Goal: Complete application form

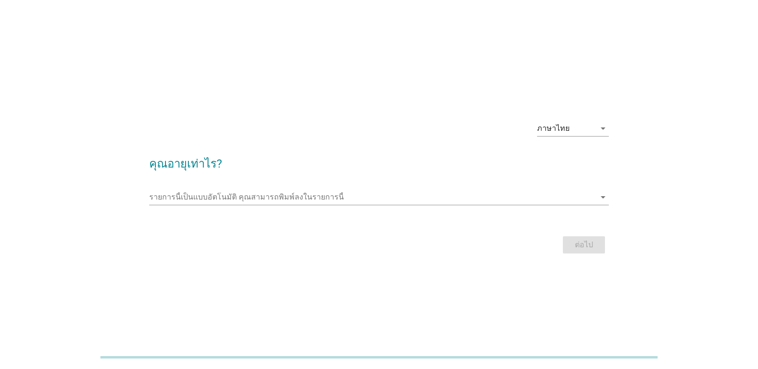
click at [612, 204] on div "ภาษาไทย arrow_drop_down คุณอายุเท่าไร? รายการนี้เป็นแบบอัตโนมัติ [PERSON_NAME]พ…" at bounding box center [378, 185] width 475 height 159
click at [604, 189] on div "รายการนี้เป็นแบบอัตโนมัติ [PERSON_NAME]พิมพ์ลงในรายการนี้ arrow_drop_down" at bounding box center [378, 199] width 459 height 31
click at [602, 199] on icon "arrow_drop_down" at bounding box center [602, 197] width 11 height 11
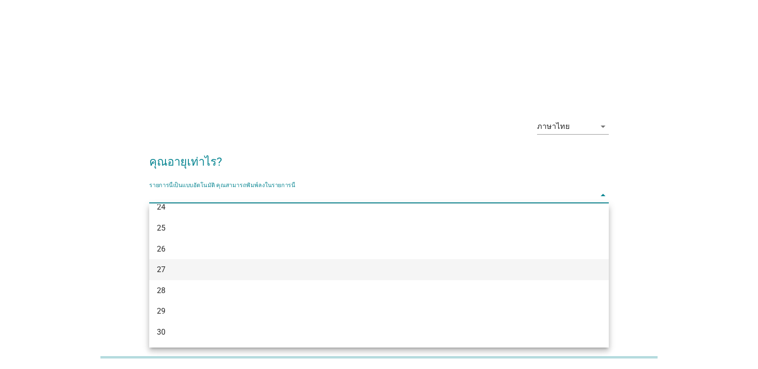
scroll to position [191, 0]
click at [176, 280] on div "30" at bounding box center [360, 277] width 407 height 11
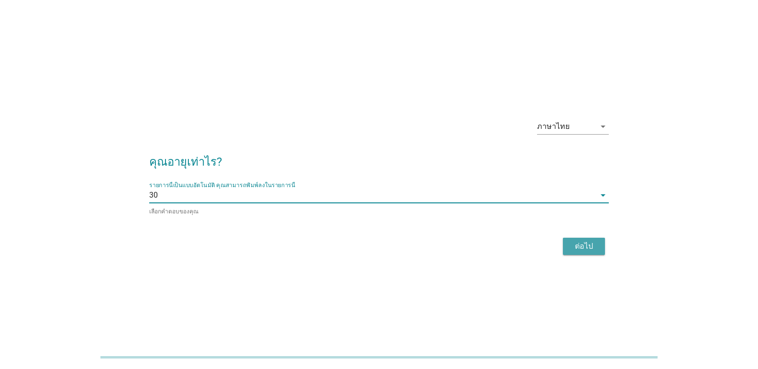
click at [580, 251] on div "ต่อไป" at bounding box center [583, 246] width 27 height 11
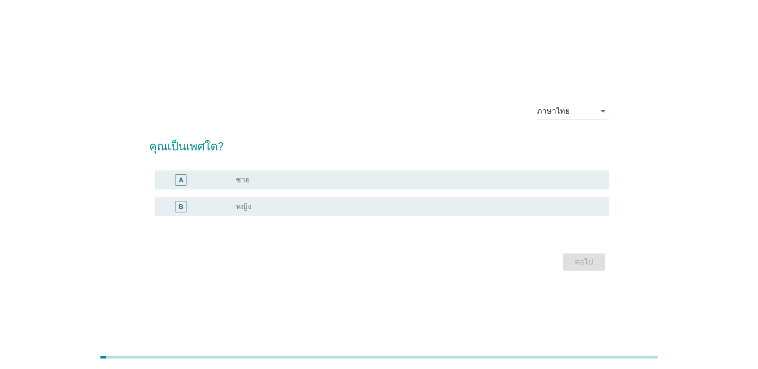
click at [289, 201] on div "radio_button_unchecked หญิง" at bounding box center [418, 206] width 365 height 11
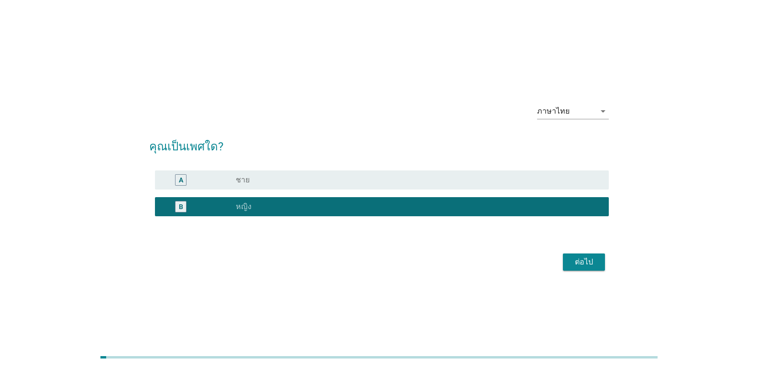
click at [566, 257] on button "ต่อไป" at bounding box center [584, 262] width 42 height 17
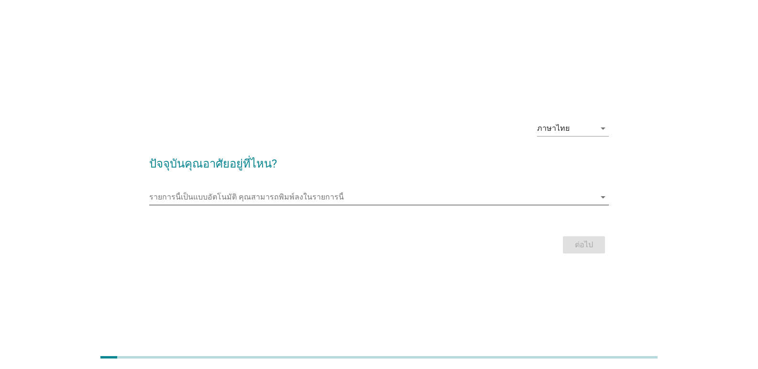
click at [595, 196] on div "arrow_drop_down" at bounding box center [601, 197] width 13 height 11
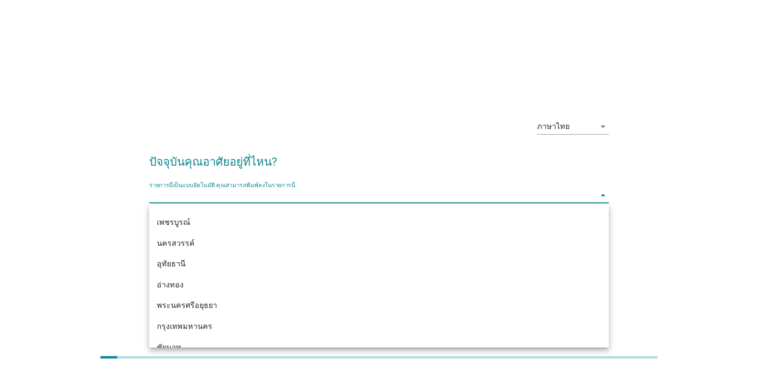
scroll to position [704, 0]
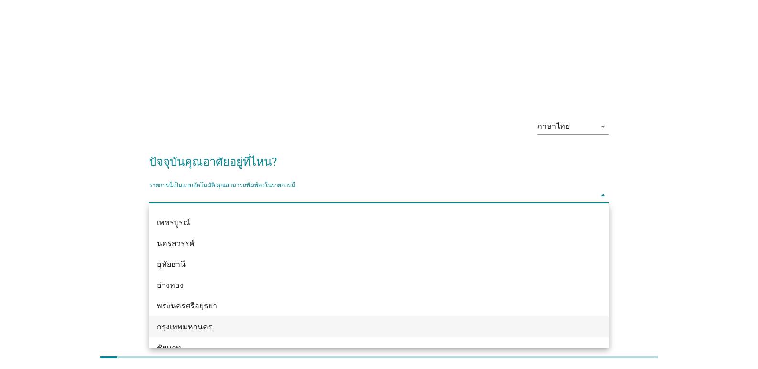
click at [209, 325] on div "กรุงเทพมหานคร" at bounding box center [360, 327] width 407 height 11
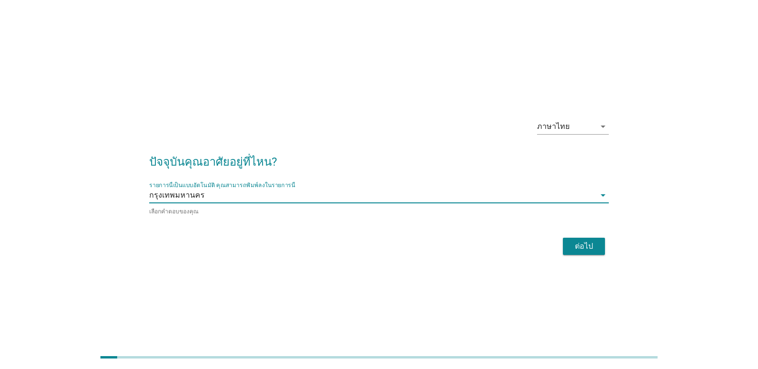
click at [585, 243] on div "ต่อไป" at bounding box center [583, 246] width 27 height 11
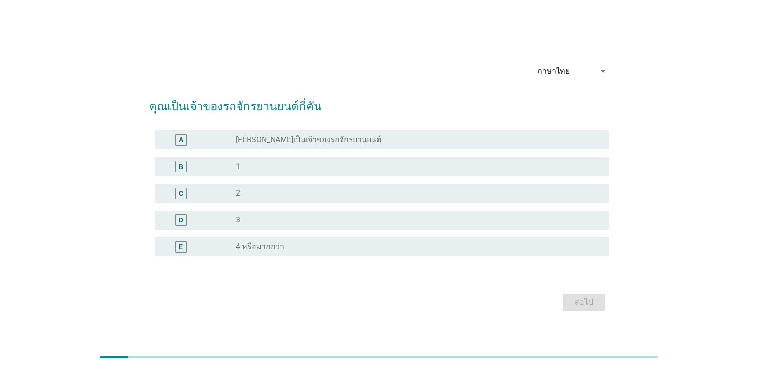
click at [313, 167] on div "radio_button_unchecked 1" at bounding box center [415, 167] width 358 height 10
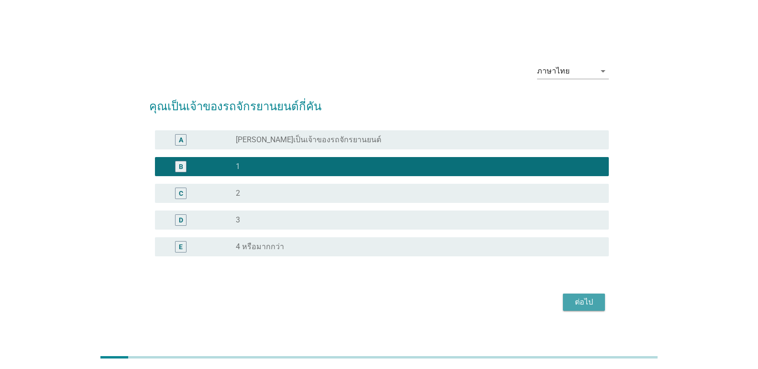
click at [596, 298] on div "ต่อไป" at bounding box center [583, 302] width 27 height 11
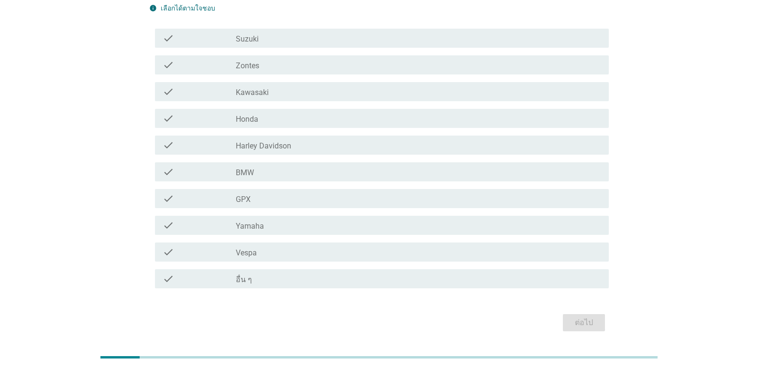
scroll to position [85, 0]
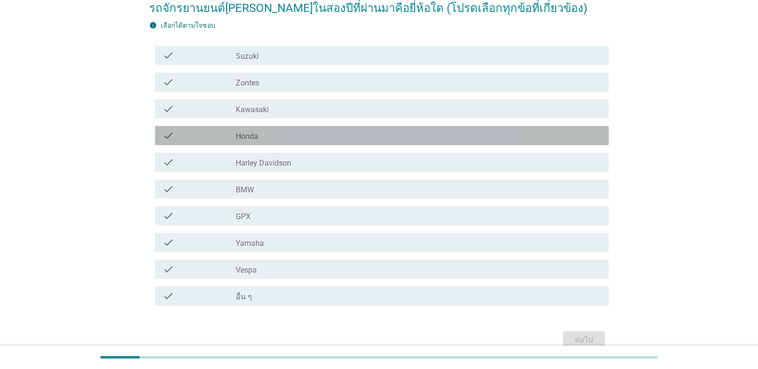
click at [271, 139] on div "check_box_outline_blank Honda" at bounding box center [418, 135] width 365 height 11
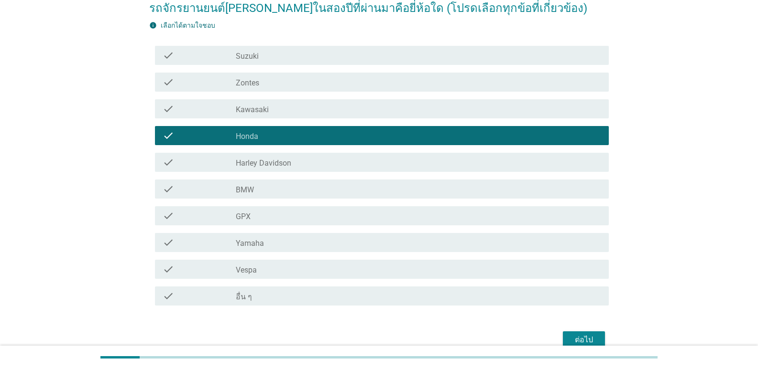
click at [591, 337] on div "ต่อไป" at bounding box center [583, 340] width 27 height 11
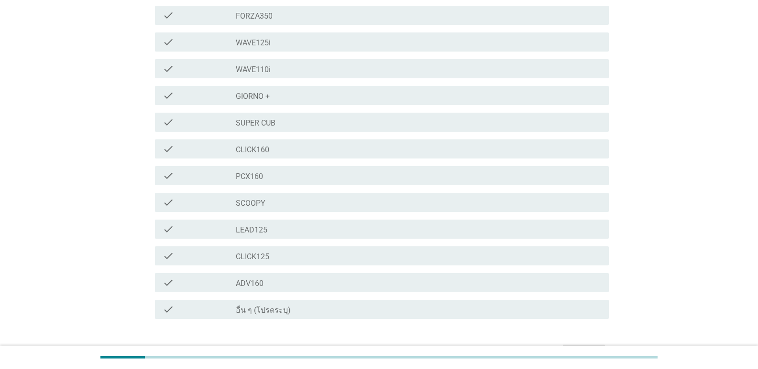
scroll to position [191, 0]
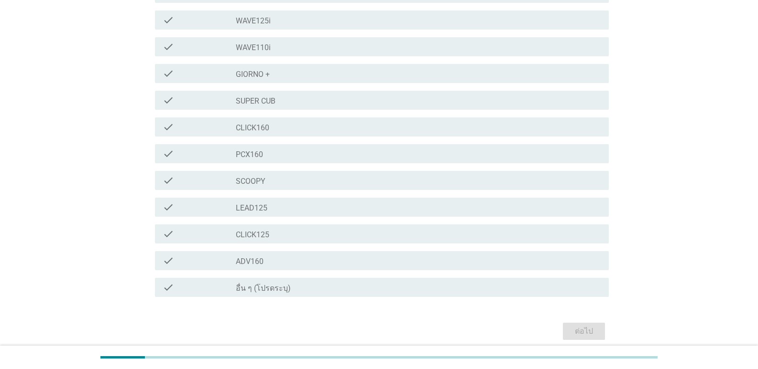
click at [300, 298] on div "check check_box_outline_blank อื่น ๆ (โปรดระบุ)" at bounding box center [378, 287] width 459 height 27
click at [293, 290] on div "check_box_outline_blank อื่น ๆ (โปรดระบุ)" at bounding box center [418, 287] width 365 height 11
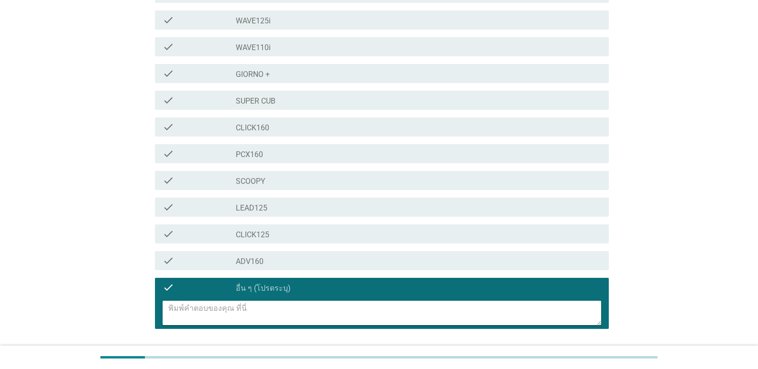
click at [291, 312] on textarea at bounding box center [384, 313] width 433 height 24
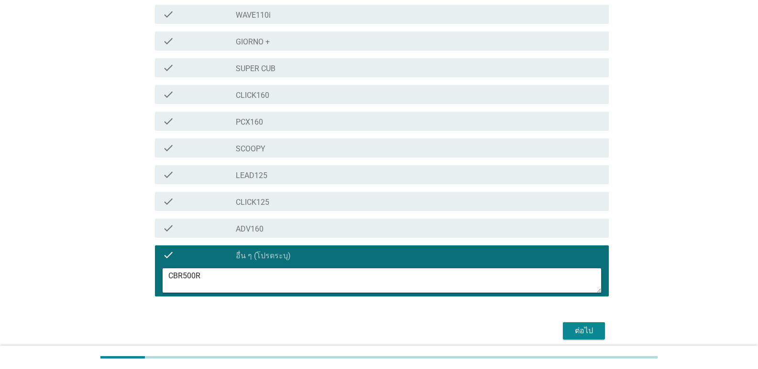
scroll to position [262, 0]
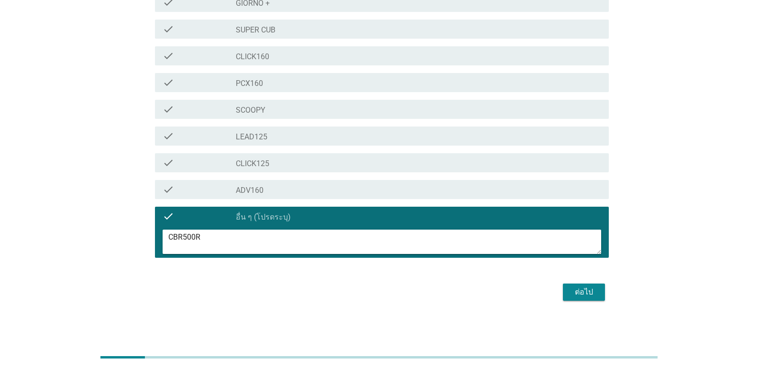
type textarea "CBR500R"
click at [586, 293] on div "ต่อไป" at bounding box center [583, 292] width 27 height 11
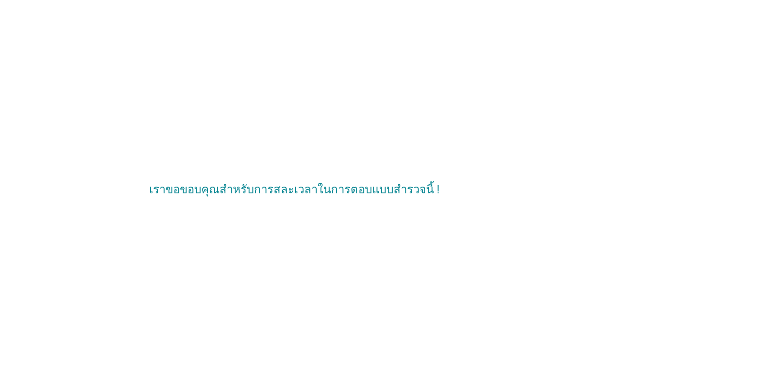
scroll to position [0, 0]
